Goal: Task Accomplishment & Management: Complete application form

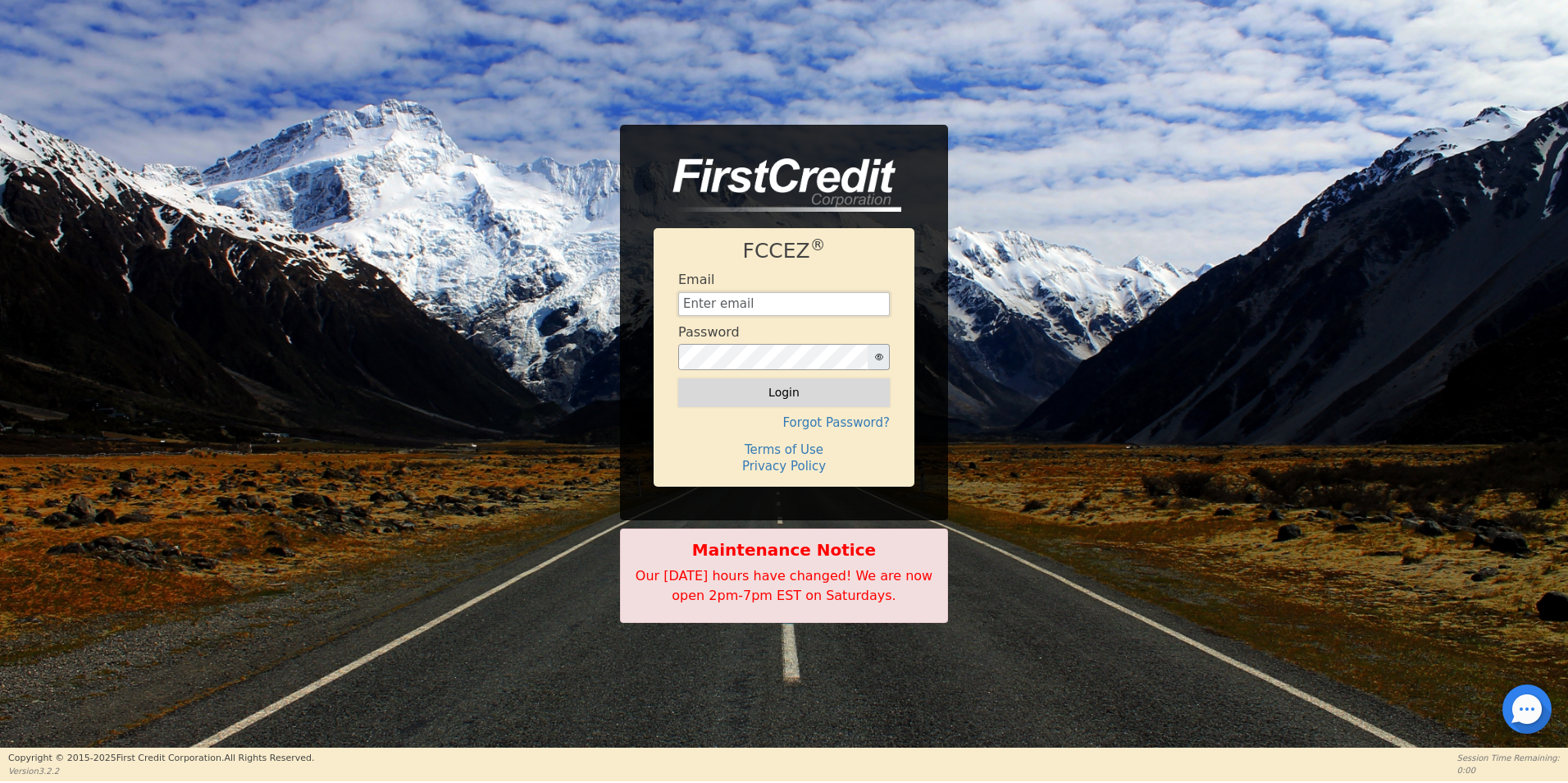
type input "[EMAIL_ADDRESS][DOMAIN_NAME]"
click at [794, 389] on button "Login" at bounding box center [784, 392] width 212 height 28
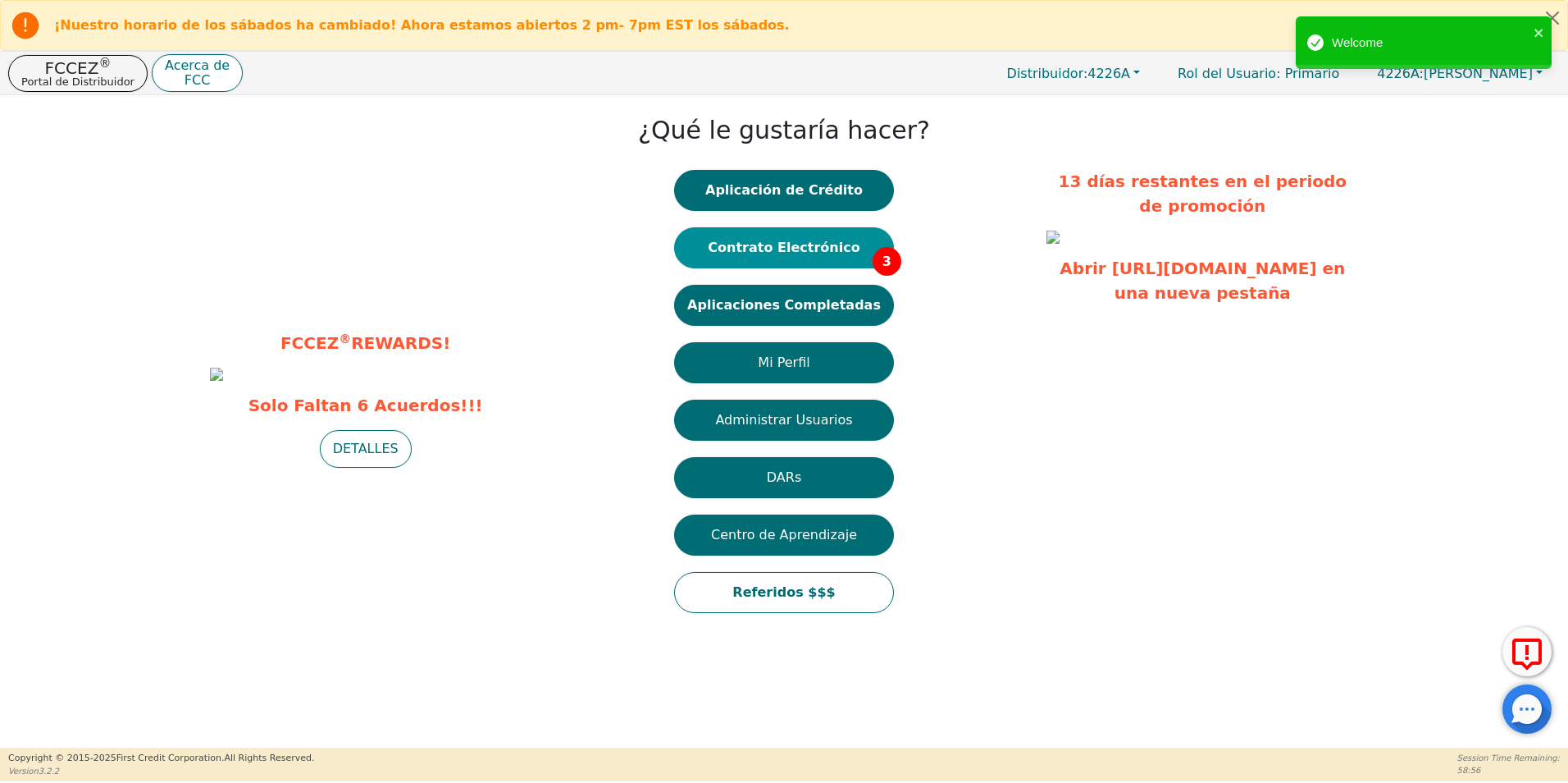
click at [804, 256] on button "Contrato Electrónico 3" at bounding box center [784, 247] width 220 height 41
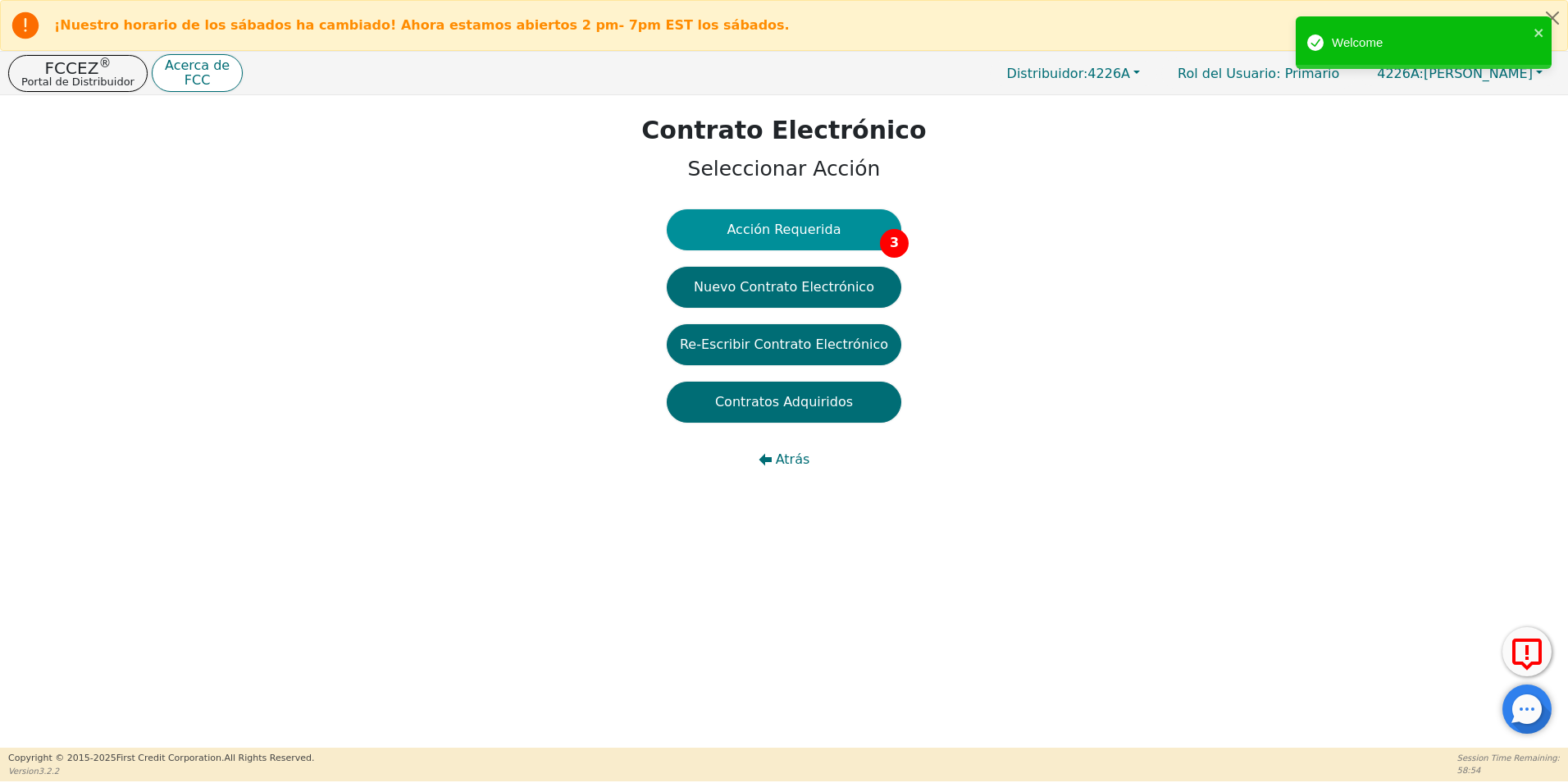
click at [812, 243] on button "Acción Requerida 3" at bounding box center [784, 230] width 235 height 41
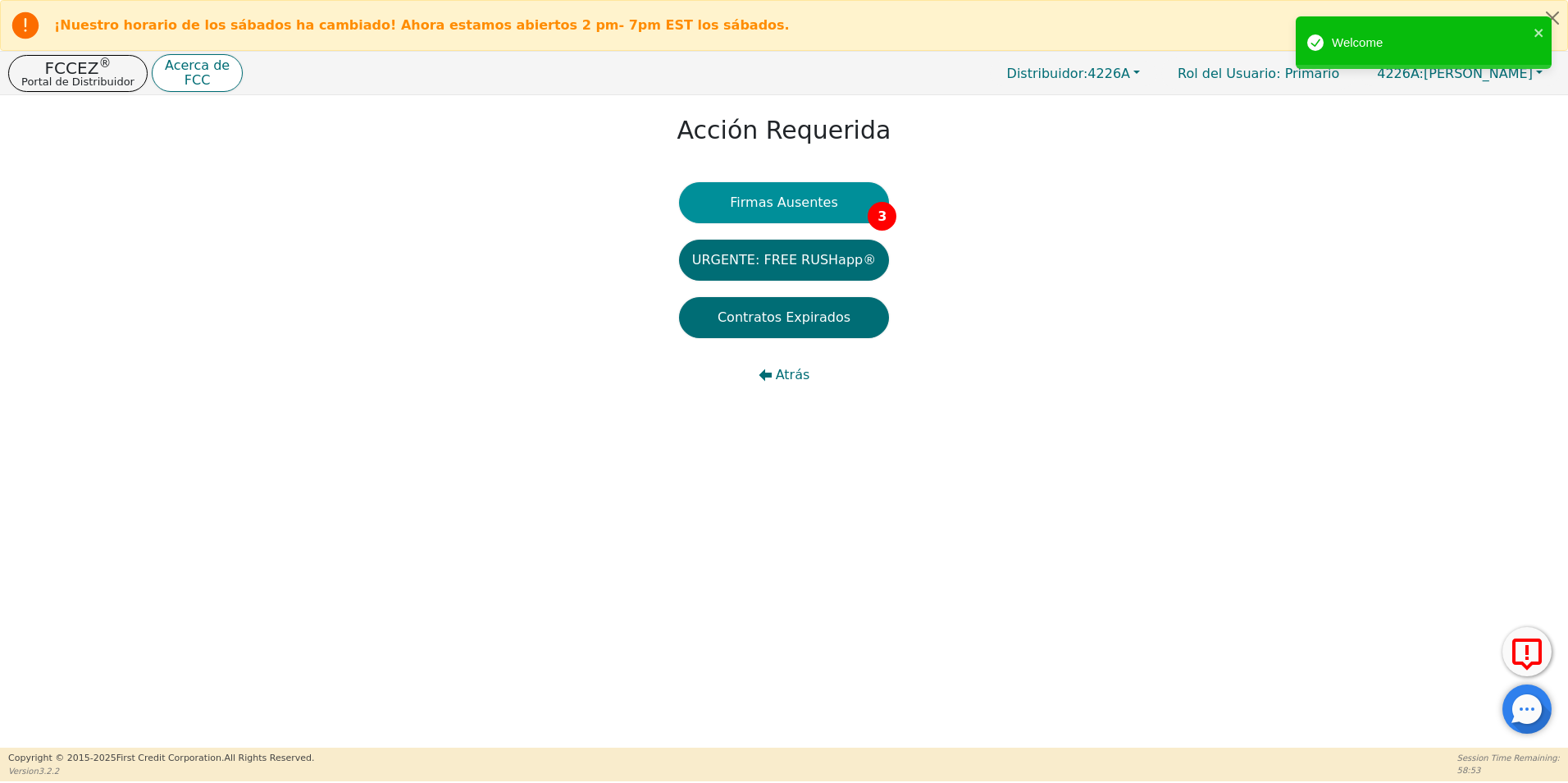
click at [844, 216] on button "Firmas Ausentes 3" at bounding box center [784, 202] width 210 height 41
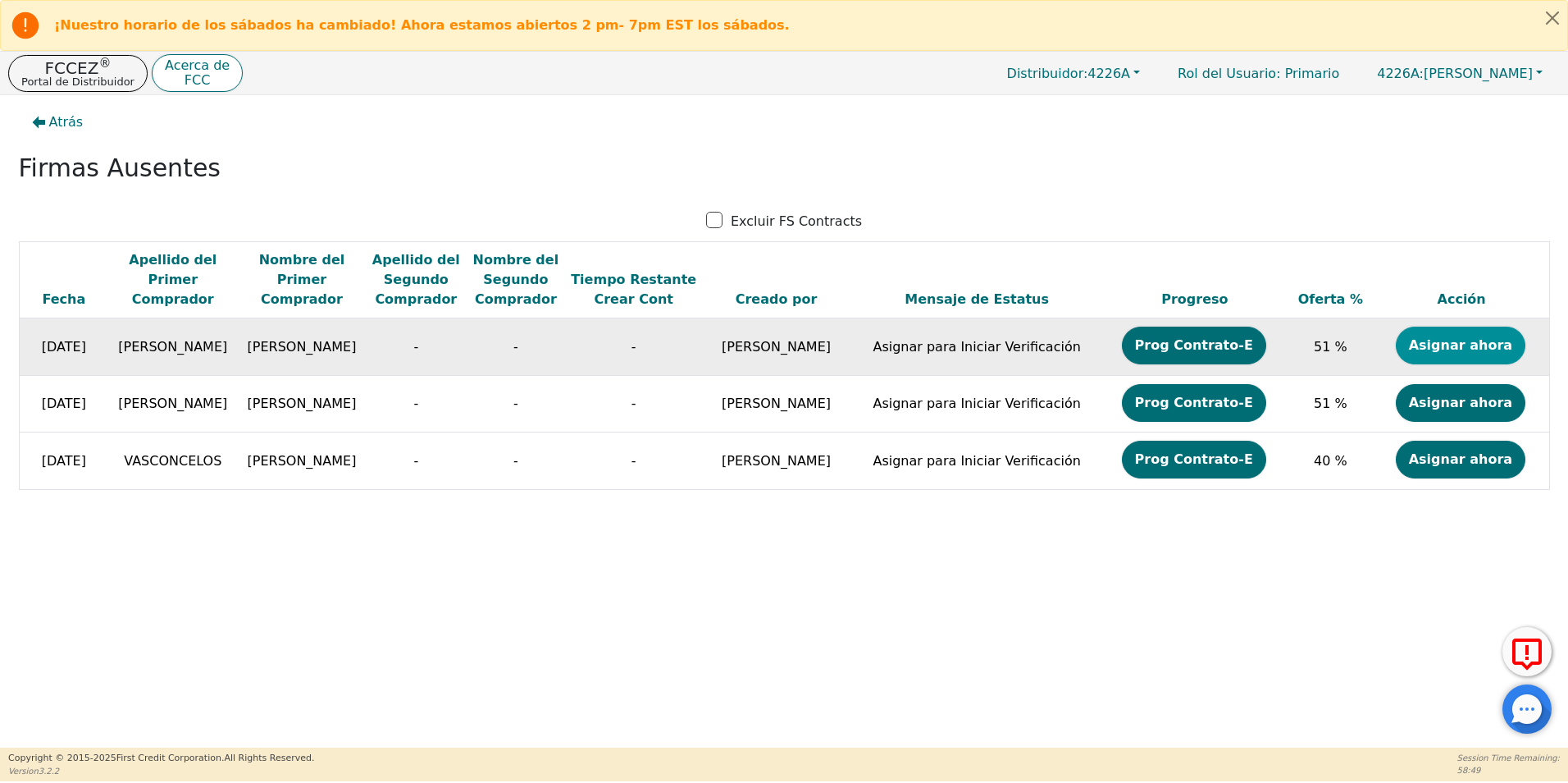
click at [1433, 355] on button "Asignar ahora" at bounding box center [1460, 345] width 130 height 38
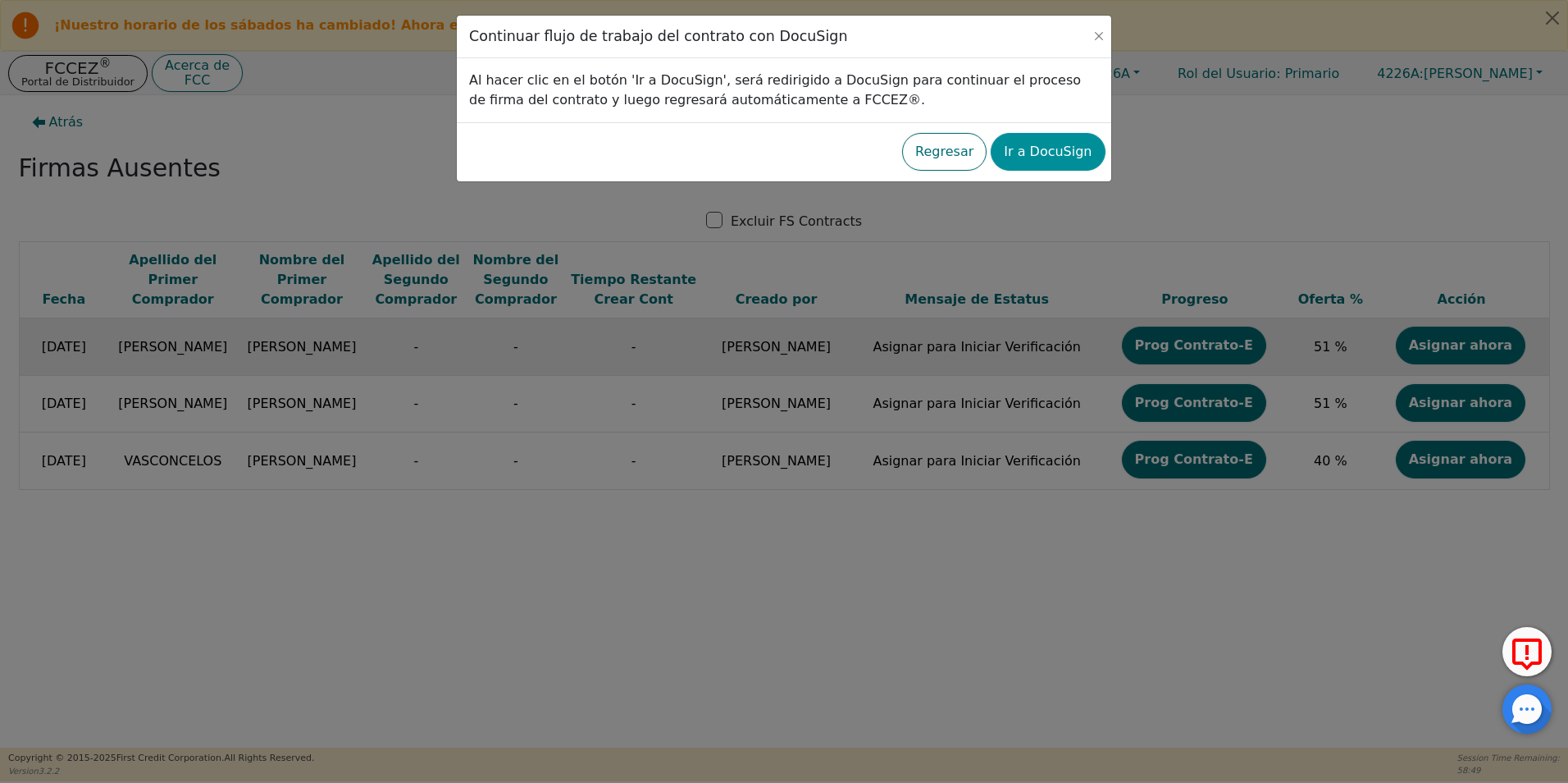
click at [1020, 164] on button "Ir a DocuSign" at bounding box center [1047, 151] width 114 height 38
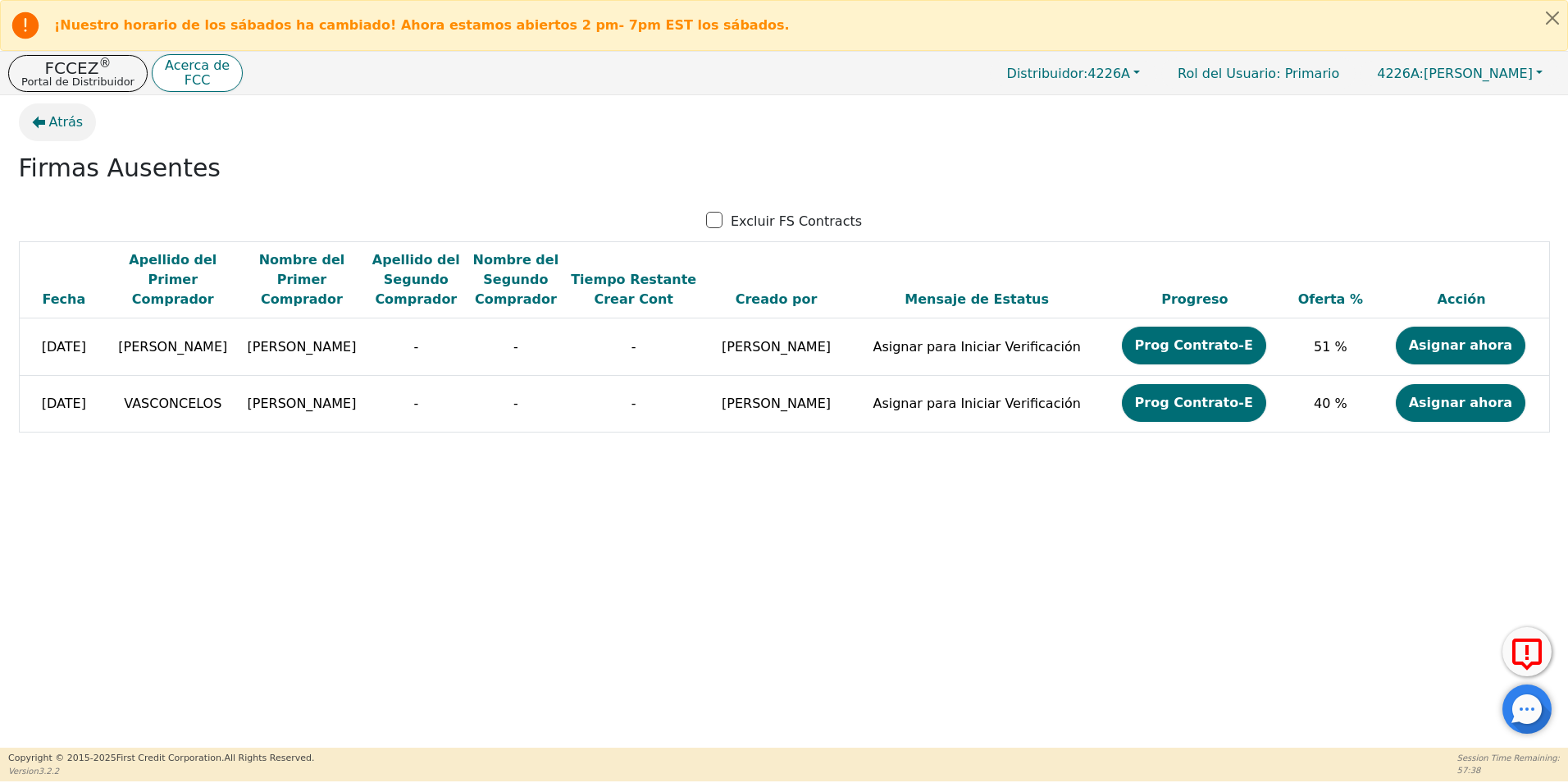
click at [65, 127] on span "Atrás" at bounding box center [66, 122] width 35 height 19
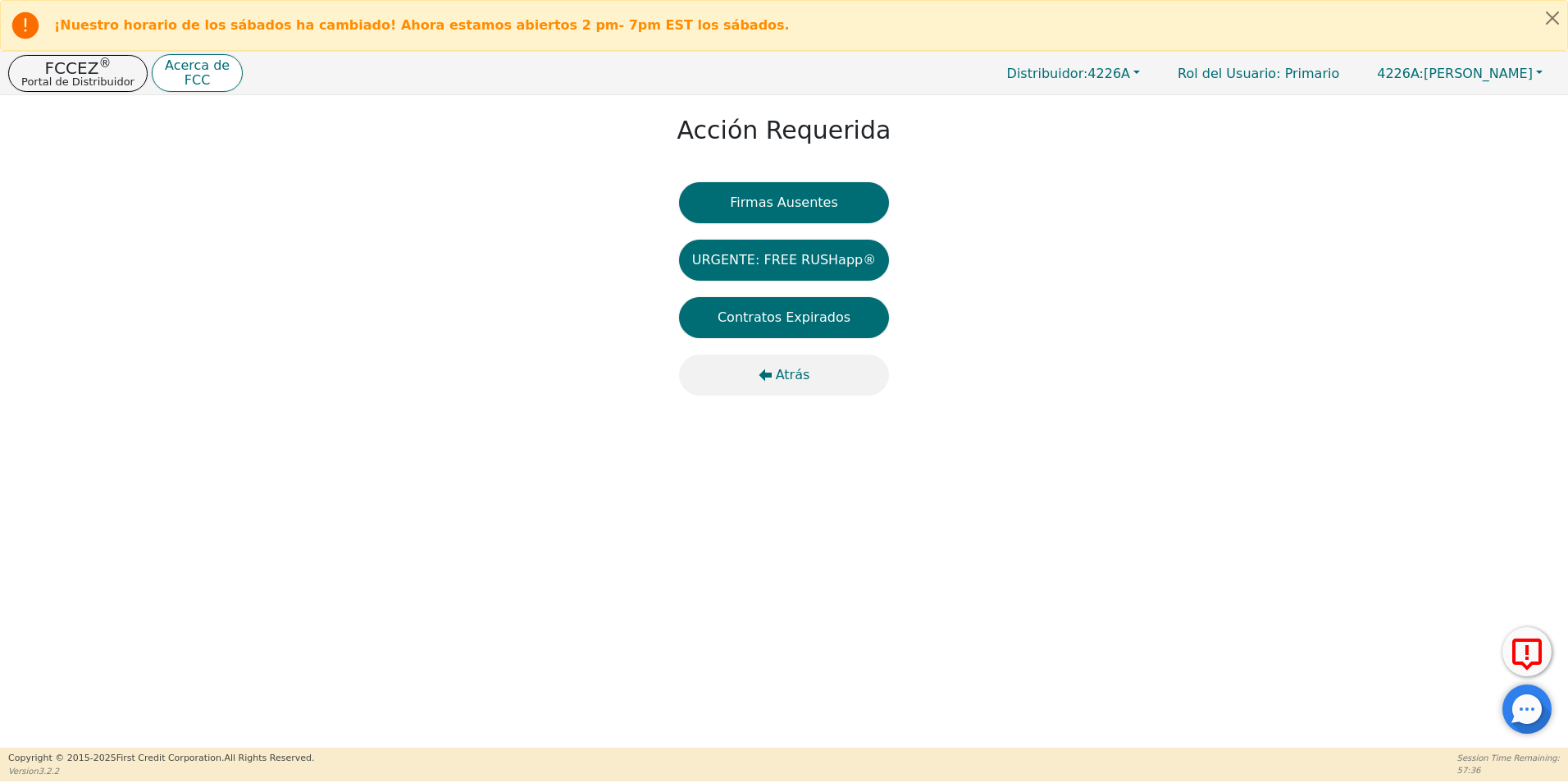
click at [775, 359] on button "Atrás" at bounding box center [784, 375] width 210 height 41
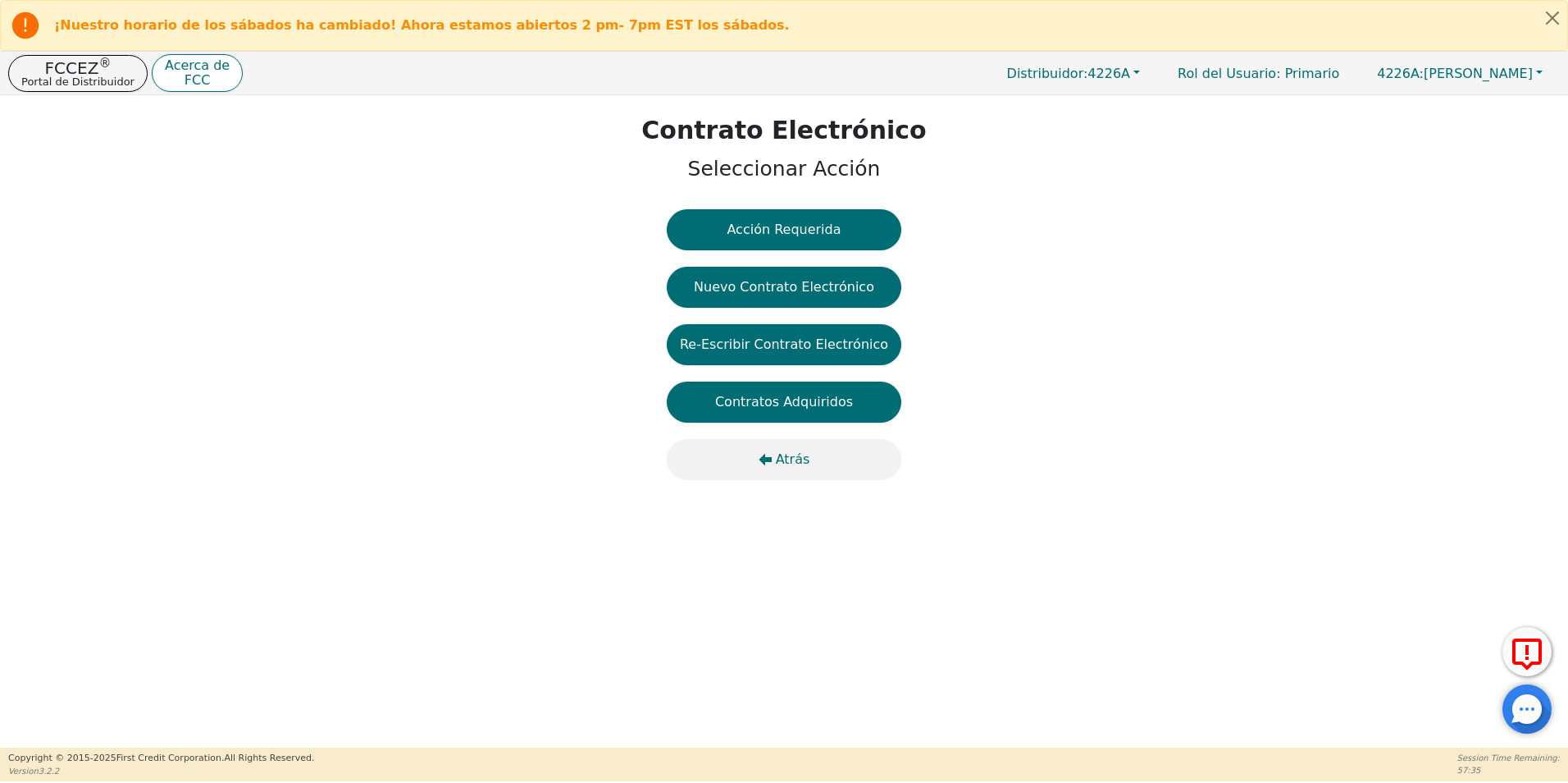
click at [805, 454] on span "Atrás" at bounding box center [793, 459] width 35 height 19
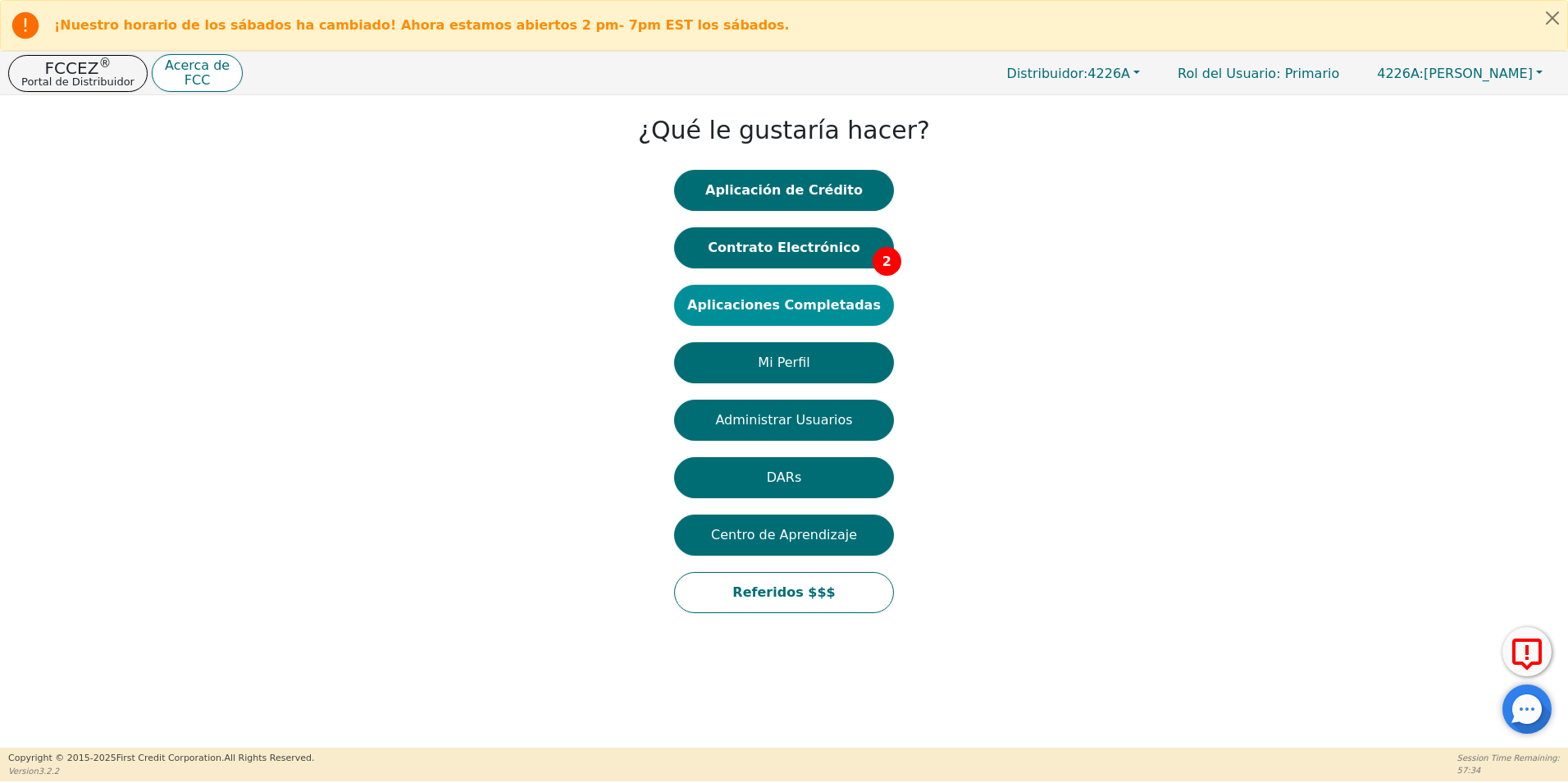
click at [800, 298] on button "Aplicaciones Completadas" at bounding box center [784, 305] width 220 height 41
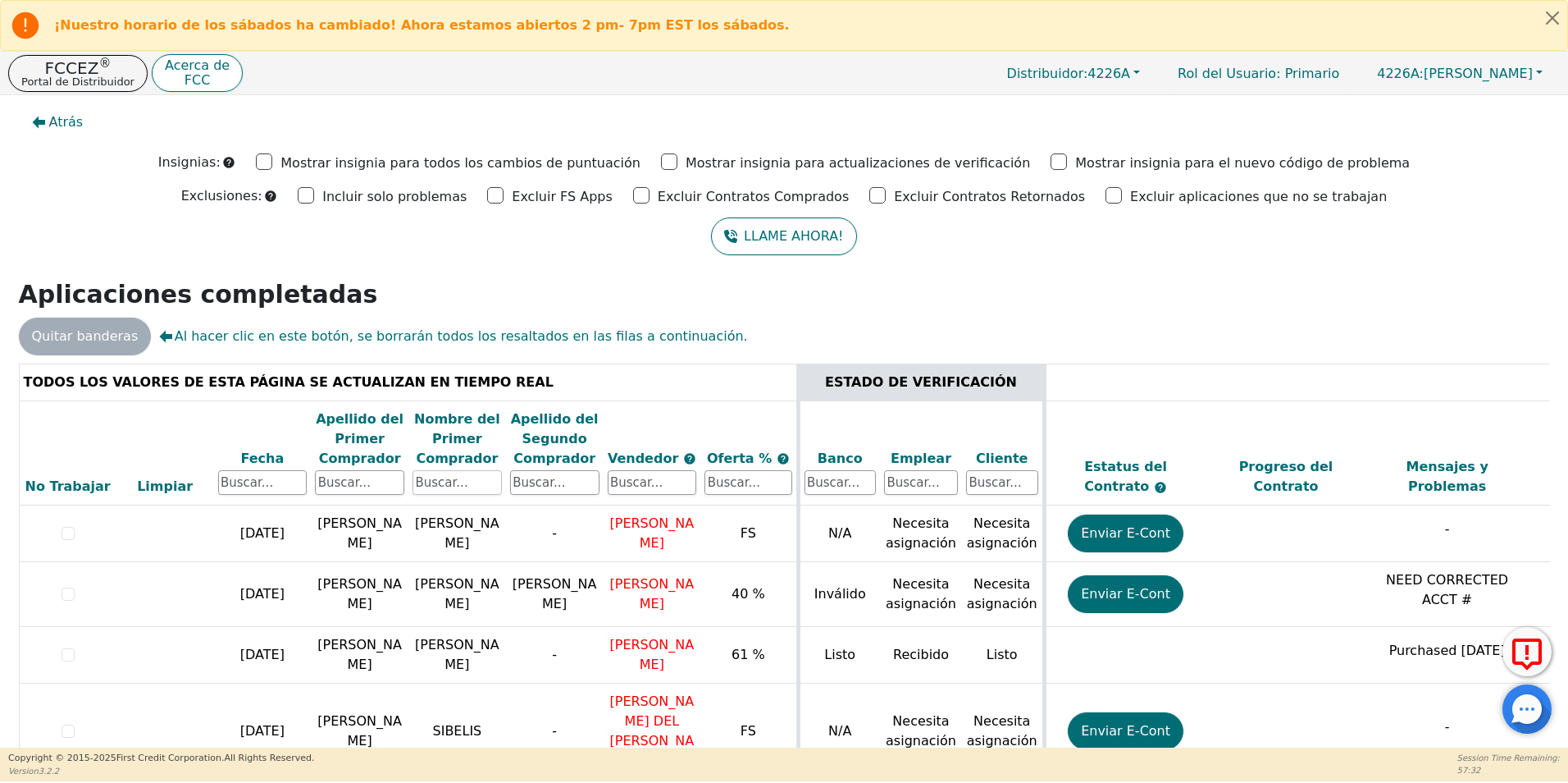
click at [460, 475] on input "text" at bounding box center [457, 483] width 89 height 25
type input "[PERSON_NAME]"
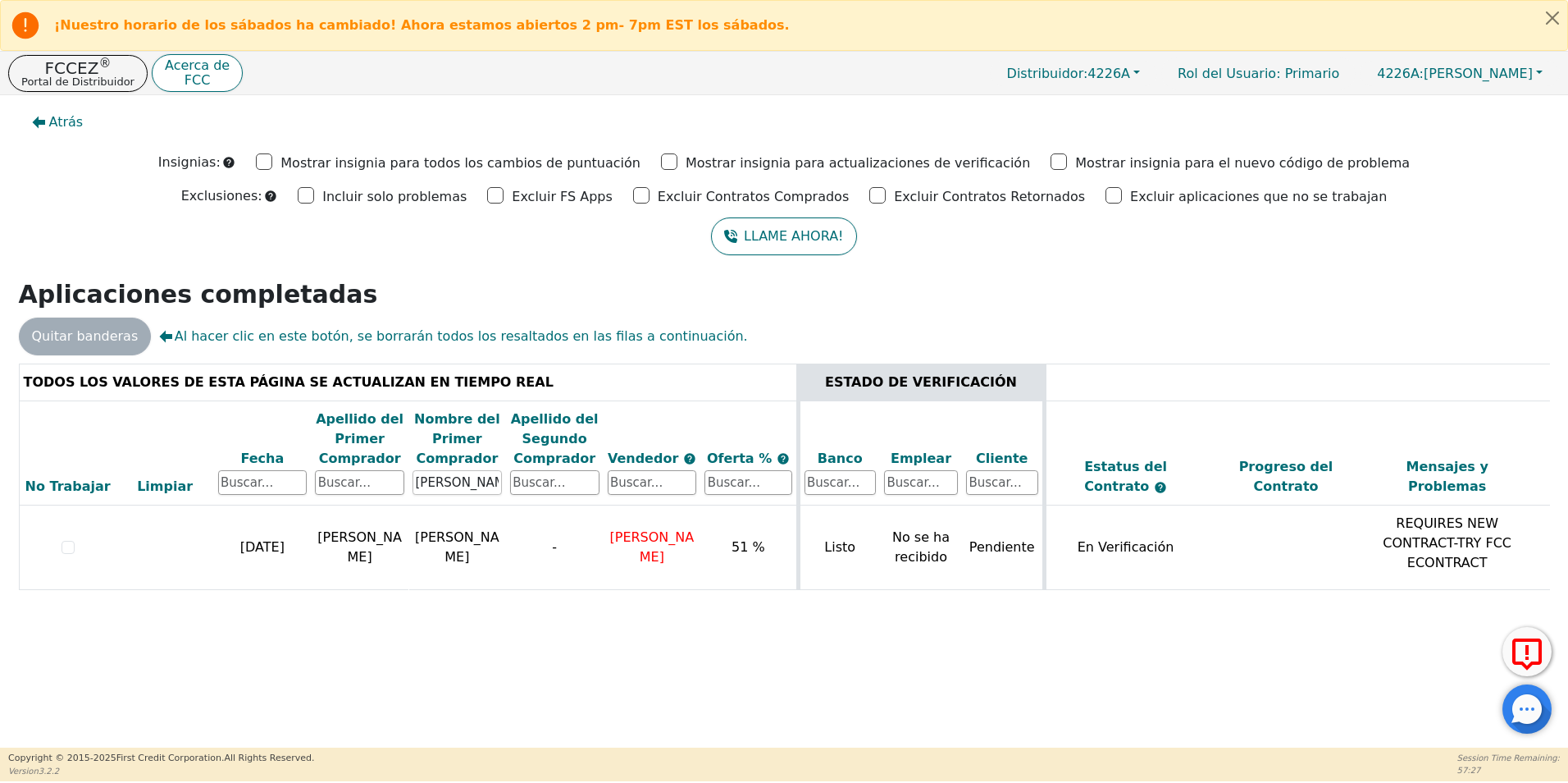
scroll to position [0, 462]
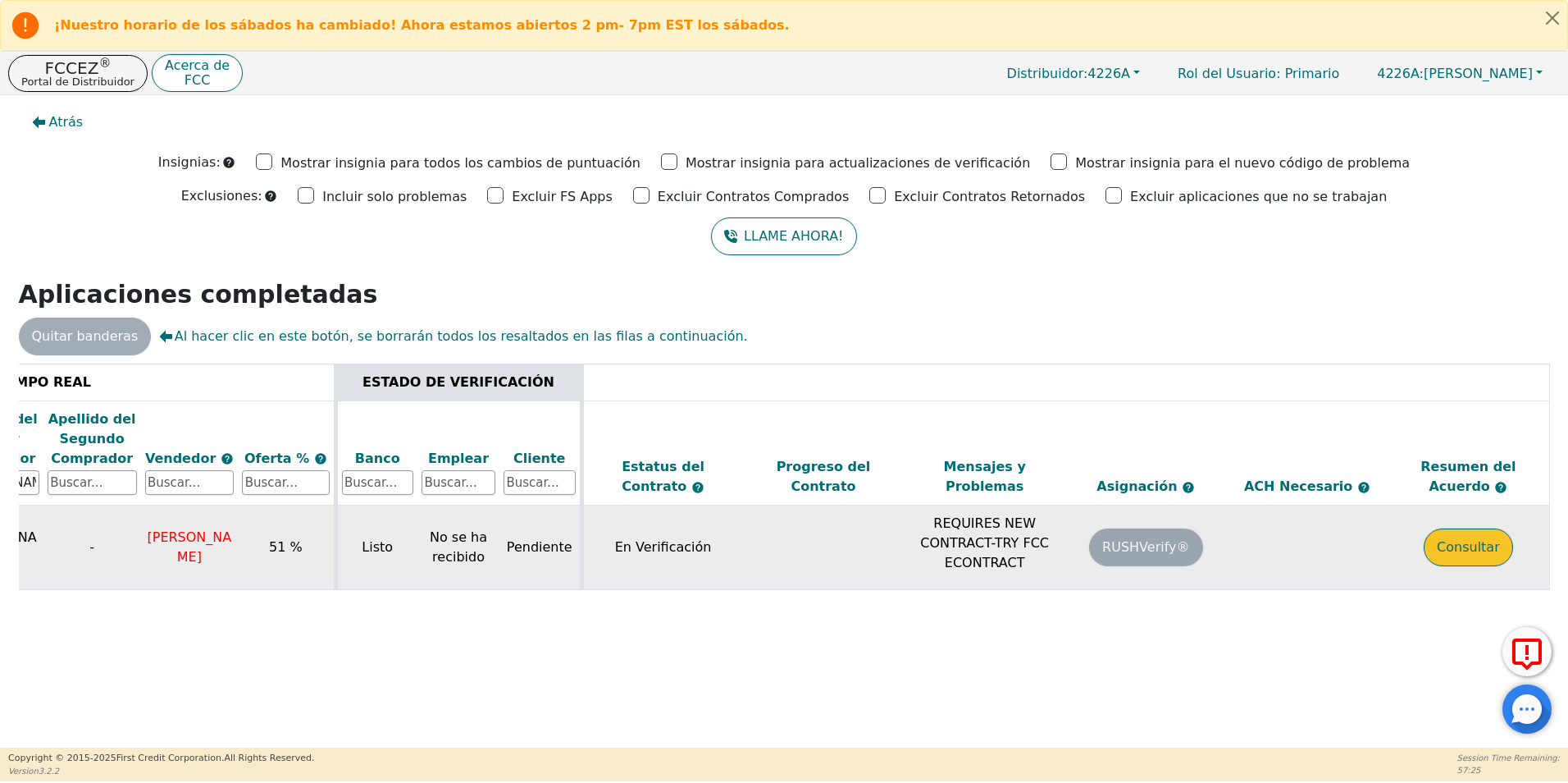
click at [1450, 542] on button "Consultar" at bounding box center [1468, 546] width 89 height 38
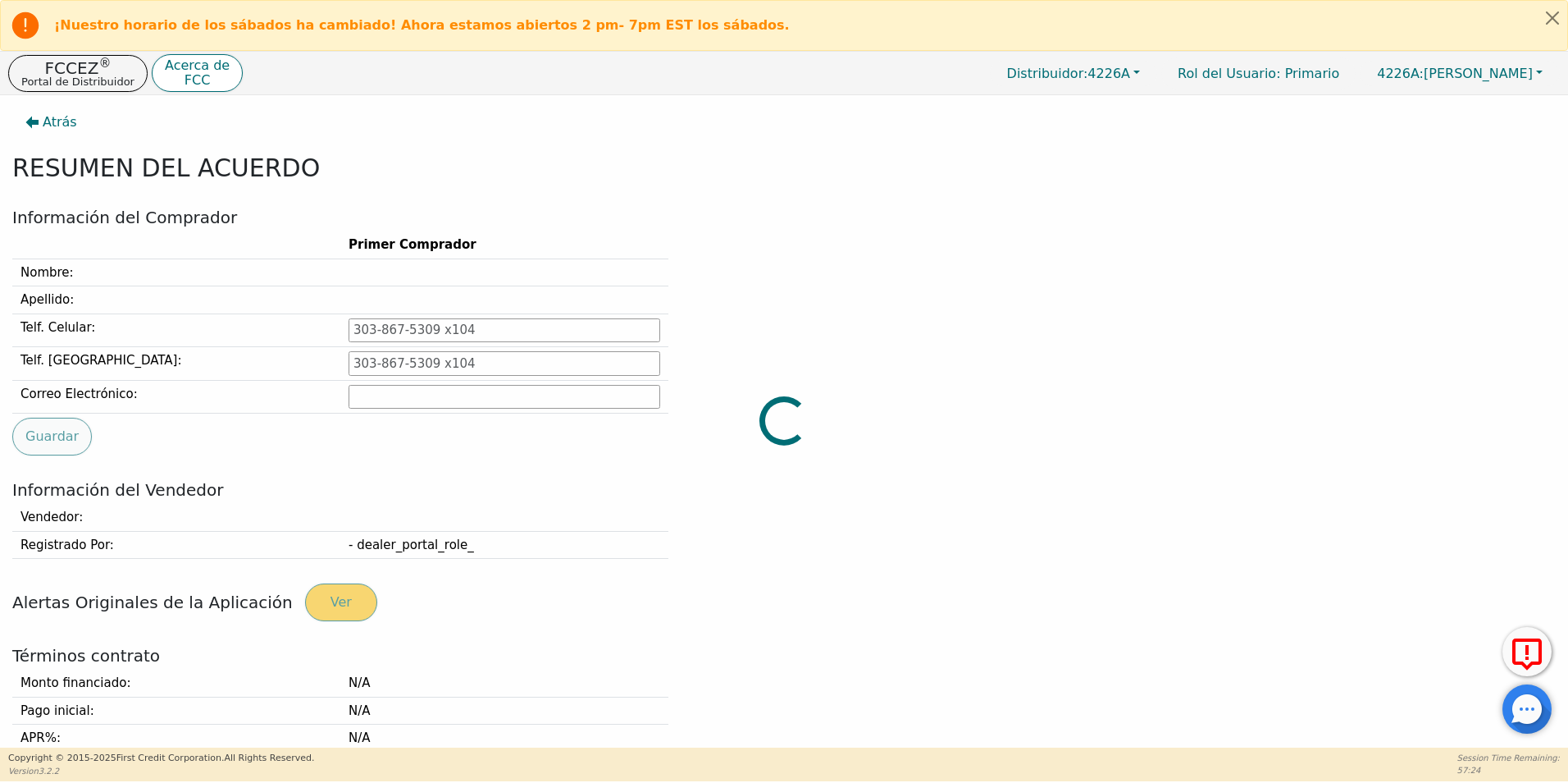
type input "[PHONE_NUMBER]"
type input "[EMAIL_ADDRESS][DOMAIN_NAME]"
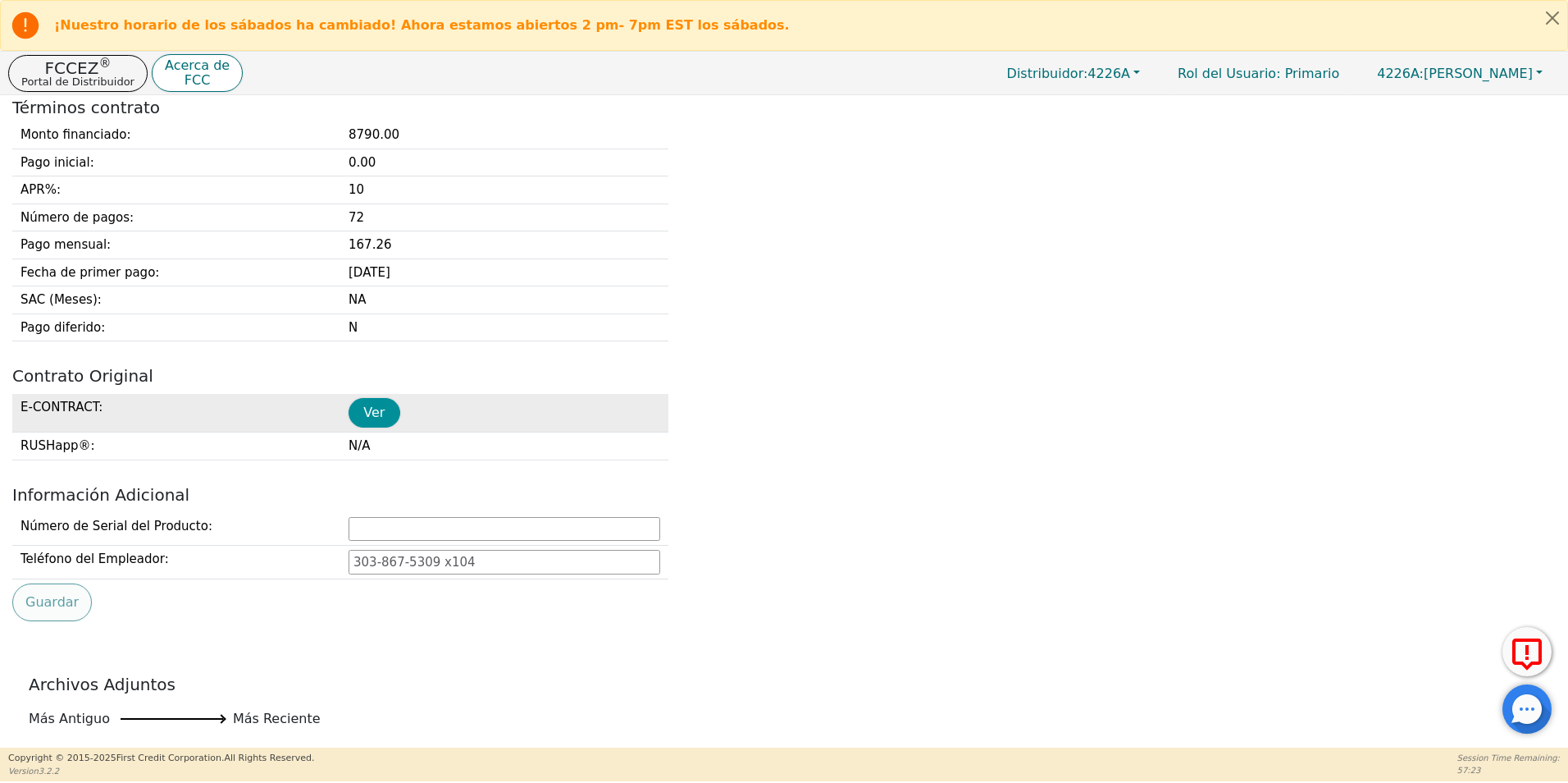
scroll to position [574, 0]
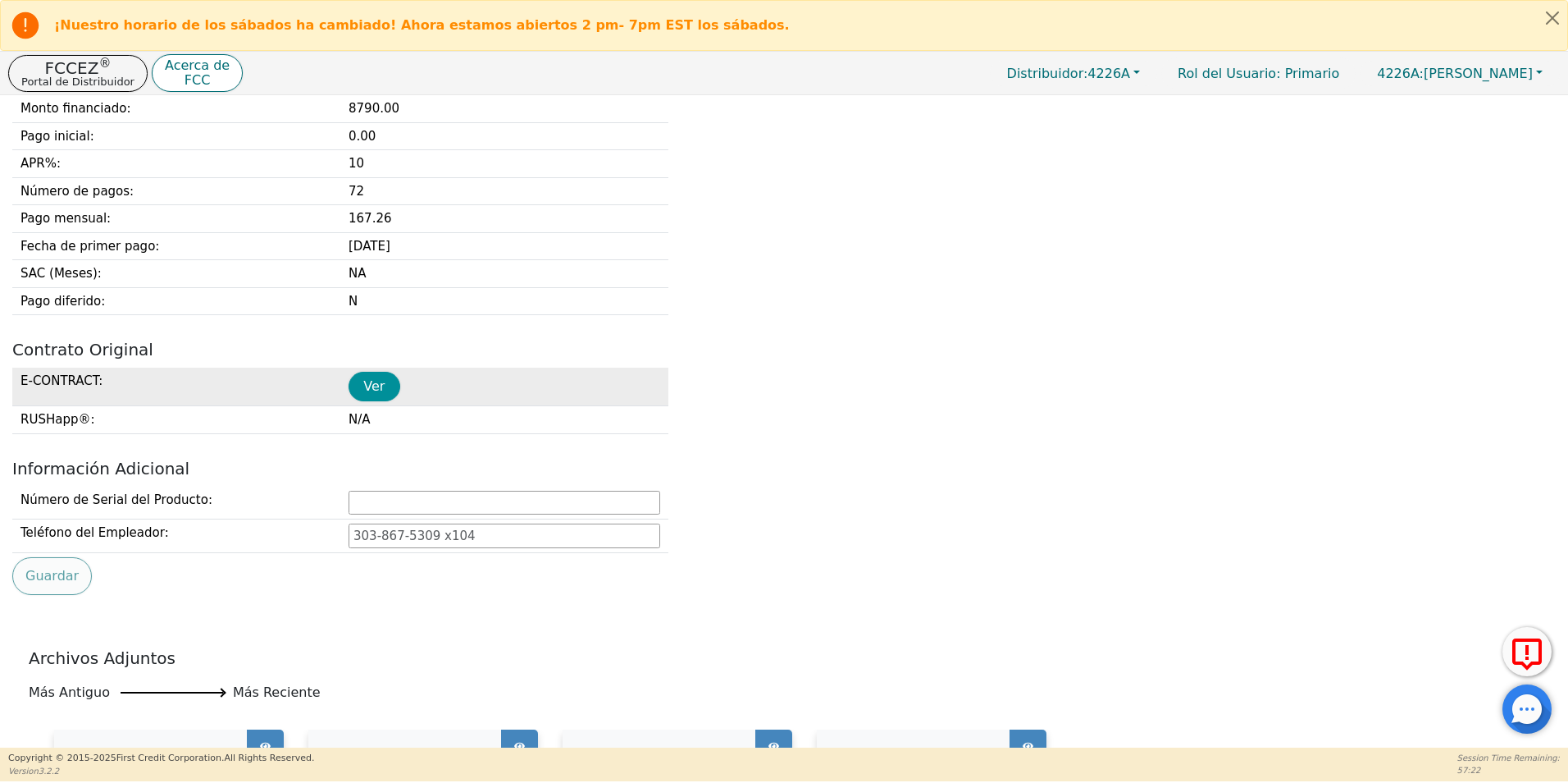
click at [376, 383] on button "Ver" at bounding box center [375, 386] width 52 height 30
